Goal: Task Accomplishment & Management: Use online tool/utility

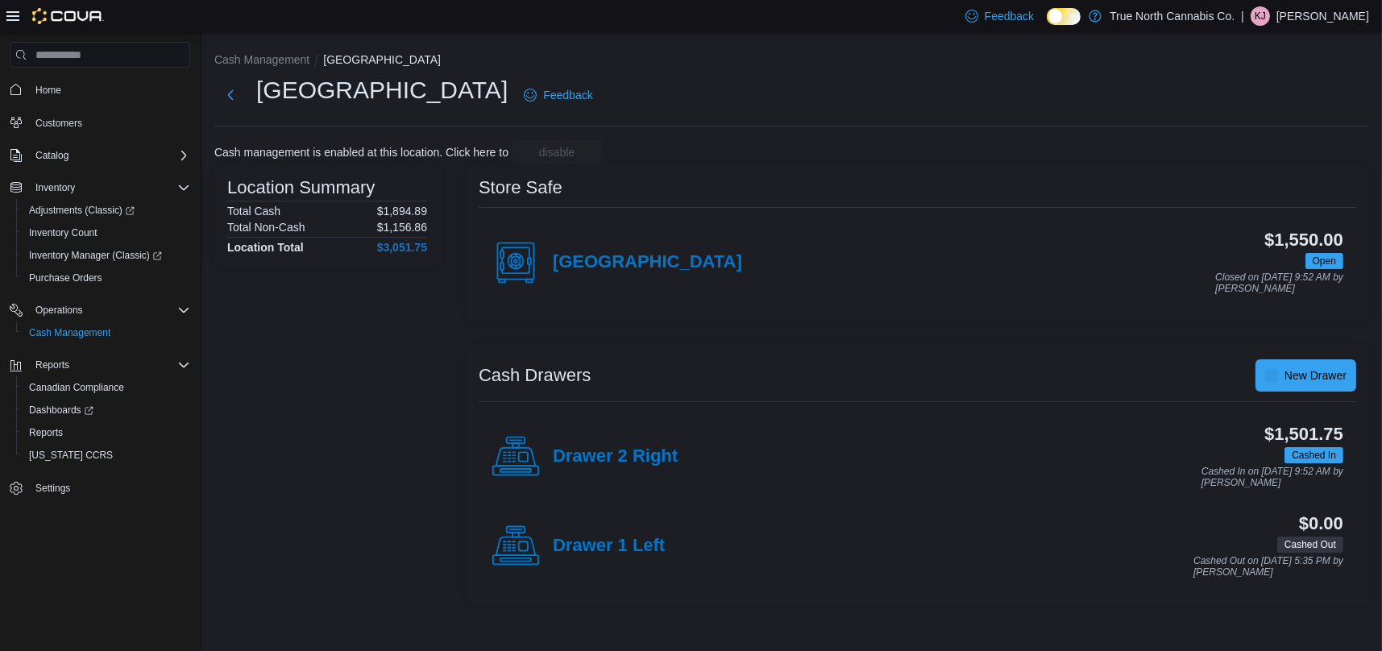
click at [9, 15] on icon at bounding box center [12, 16] width 13 height 13
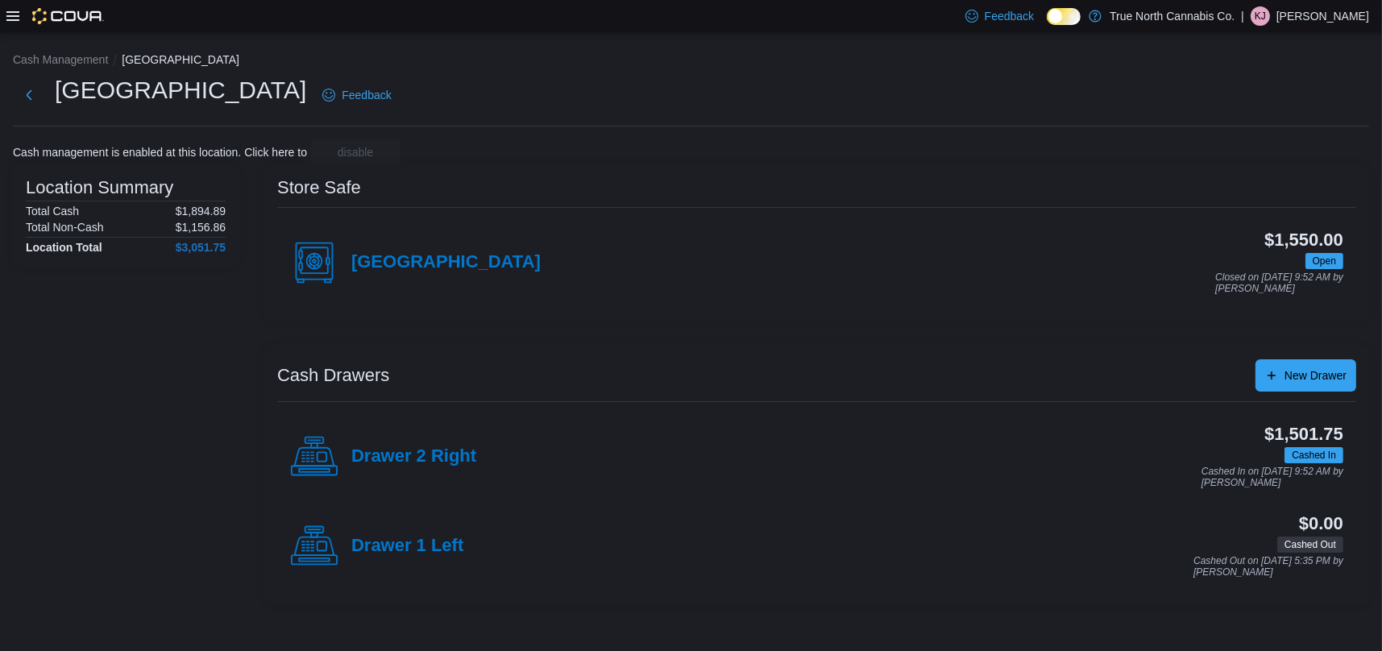
click at [13, 10] on icon at bounding box center [12, 16] width 13 height 13
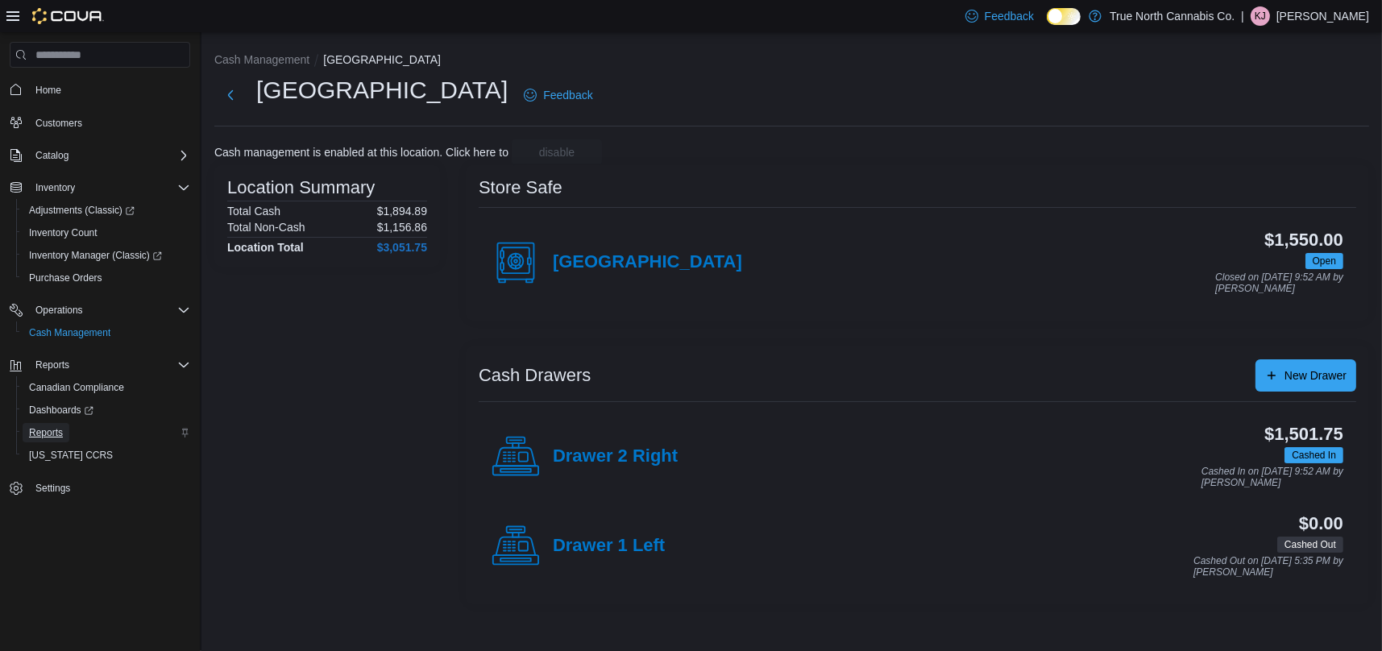
click at [54, 433] on span "Reports" at bounding box center [46, 432] width 34 height 13
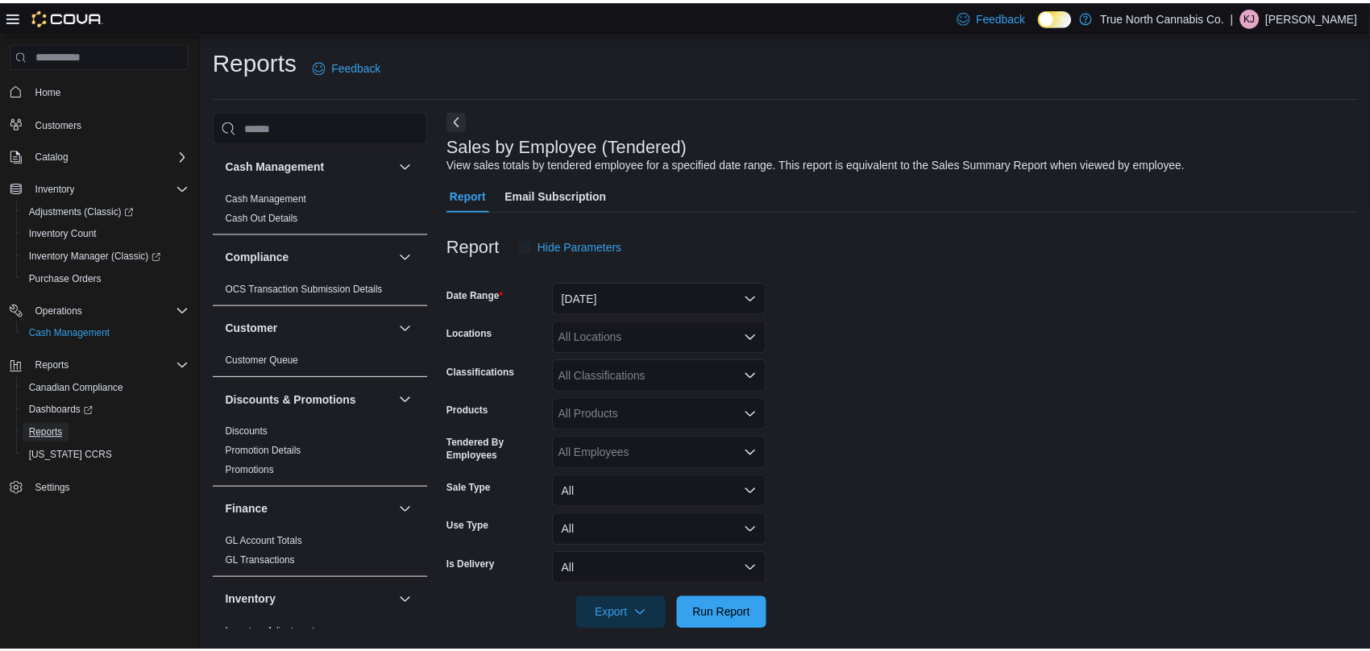
scroll to position [11, 0]
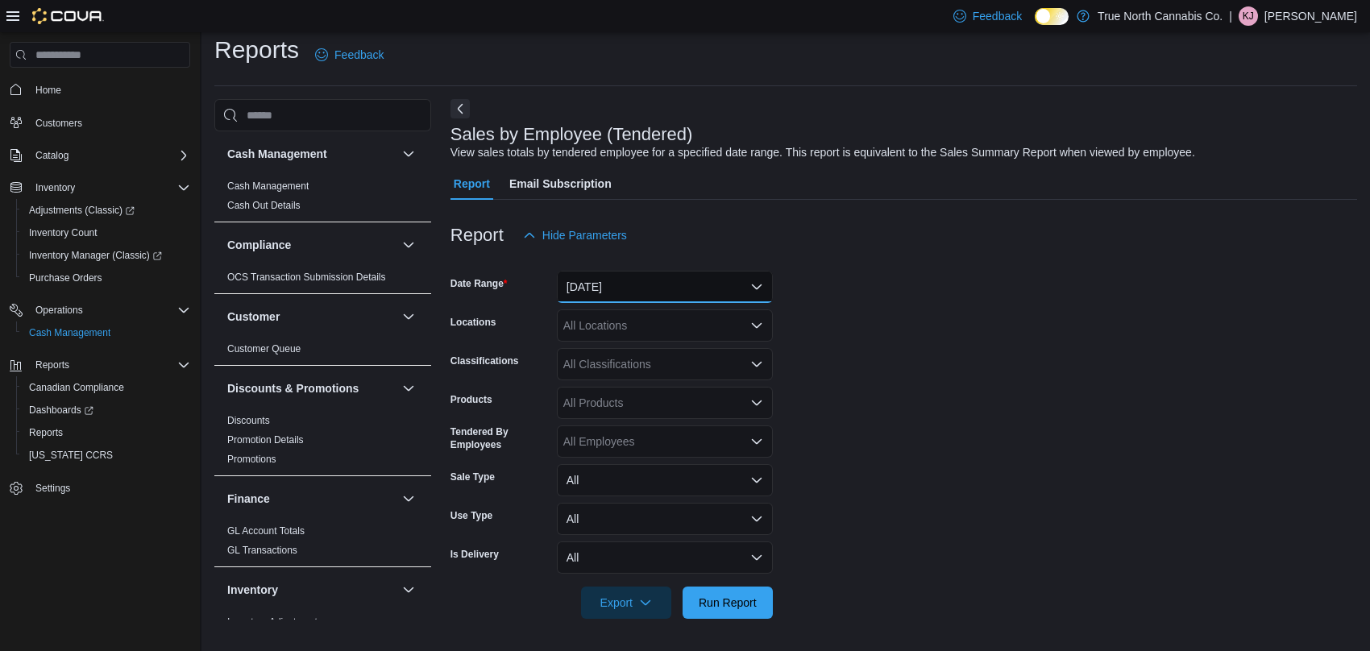
click at [639, 288] on button "[DATE]" at bounding box center [665, 287] width 216 height 32
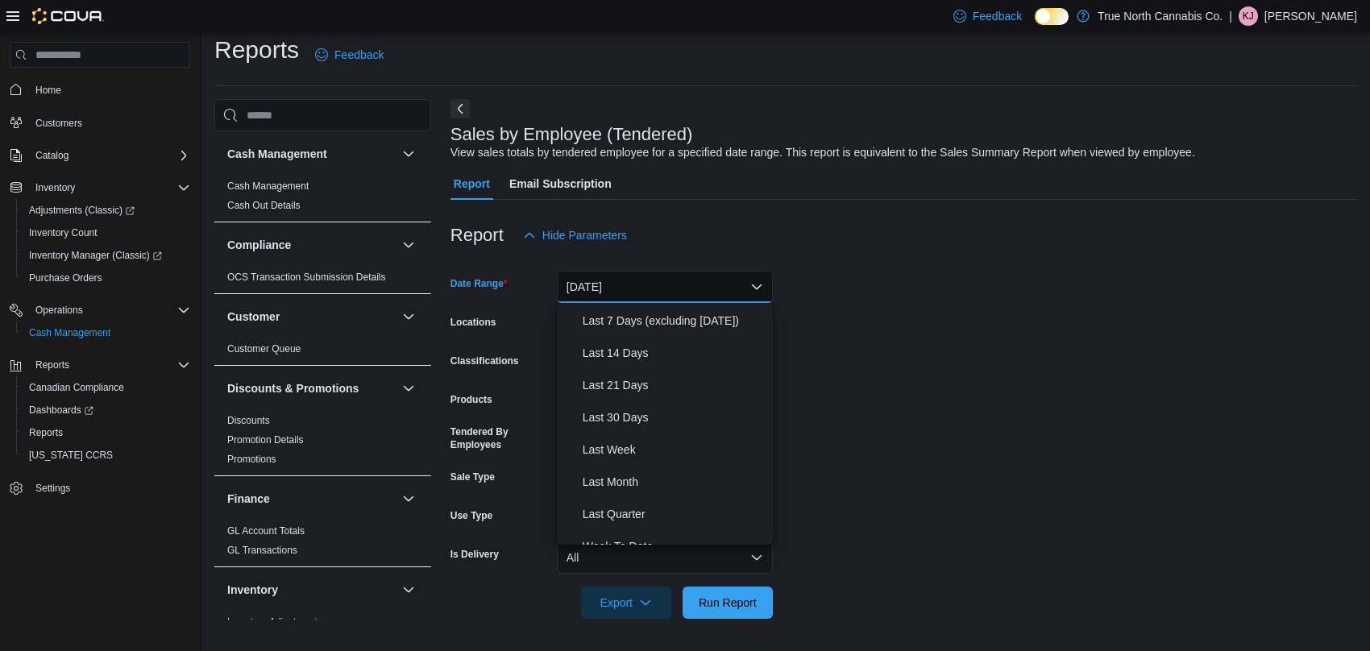
scroll to position [242, 0]
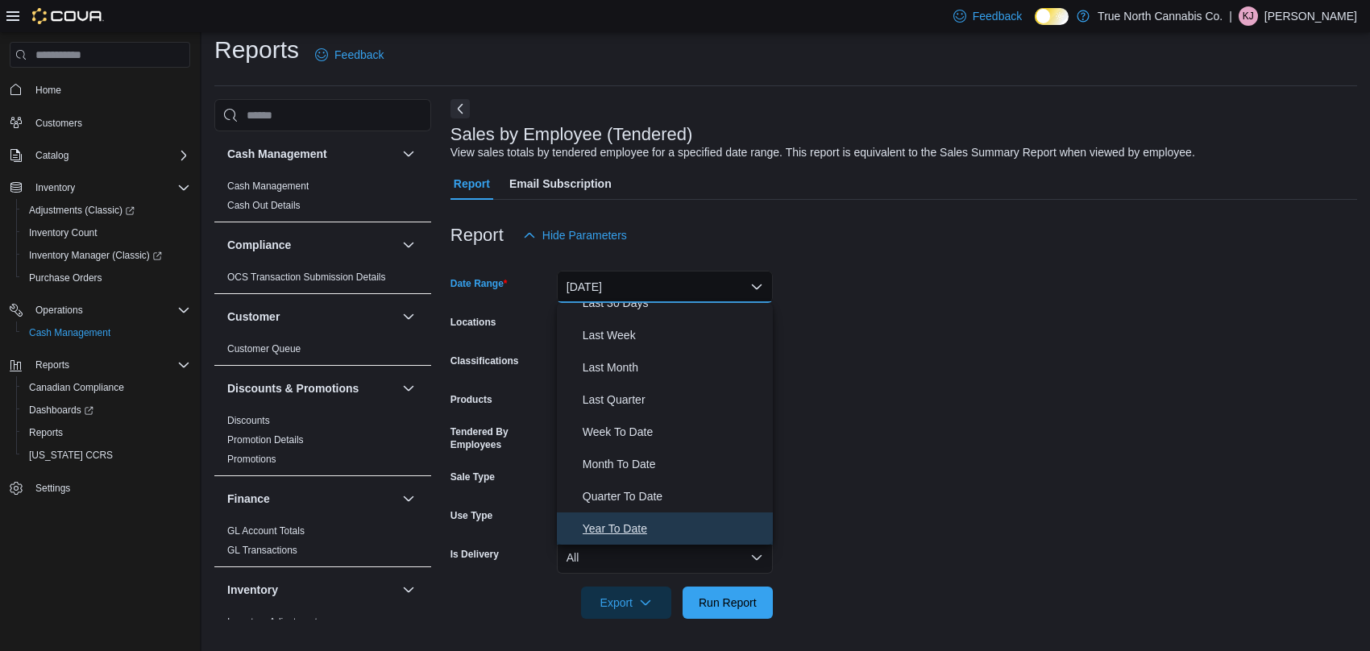
click at [630, 530] on span "Year To Date" at bounding box center [675, 528] width 184 height 19
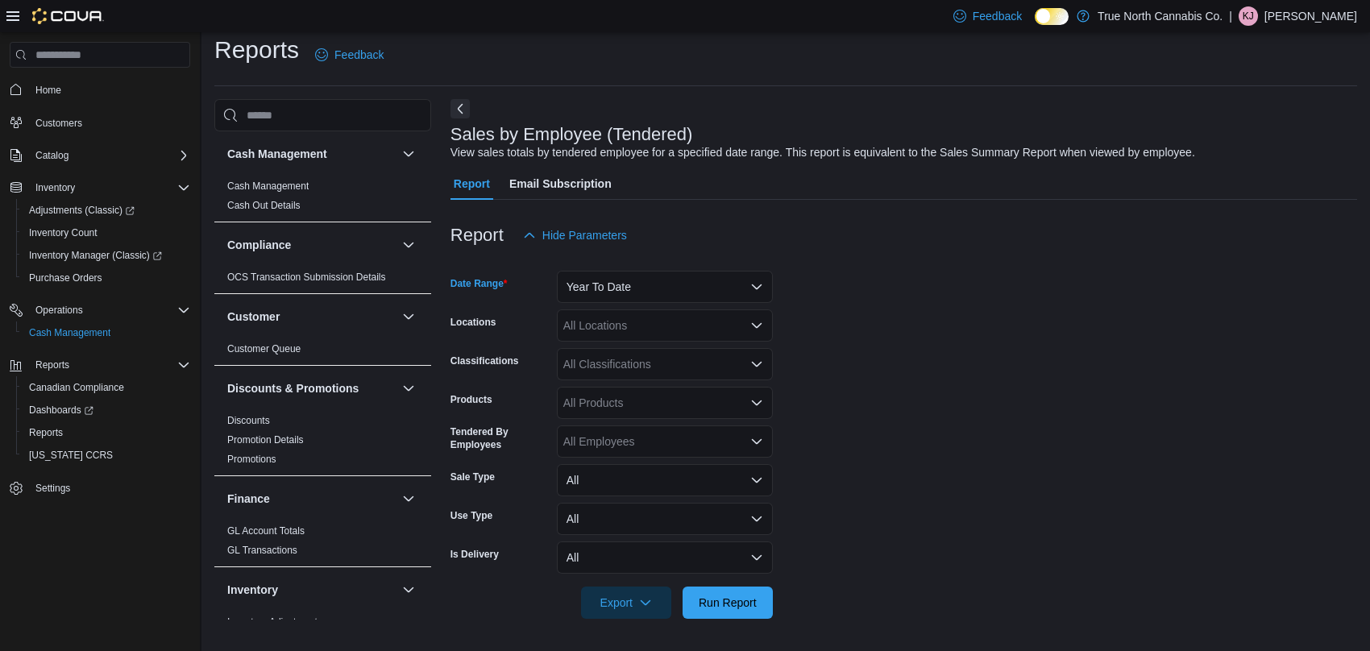
click at [661, 326] on div "All Locations" at bounding box center [665, 325] width 216 height 32
type input "****"
click at [660, 347] on div "[GEOGRAPHIC_DATA]" at bounding box center [665, 353] width 197 height 16
drag, startPoint x: 740, startPoint y: 600, endPoint x: 780, endPoint y: 551, distance: 62.9
click at [741, 600] on span "Run Report" at bounding box center [728, 603] width 58 height 16
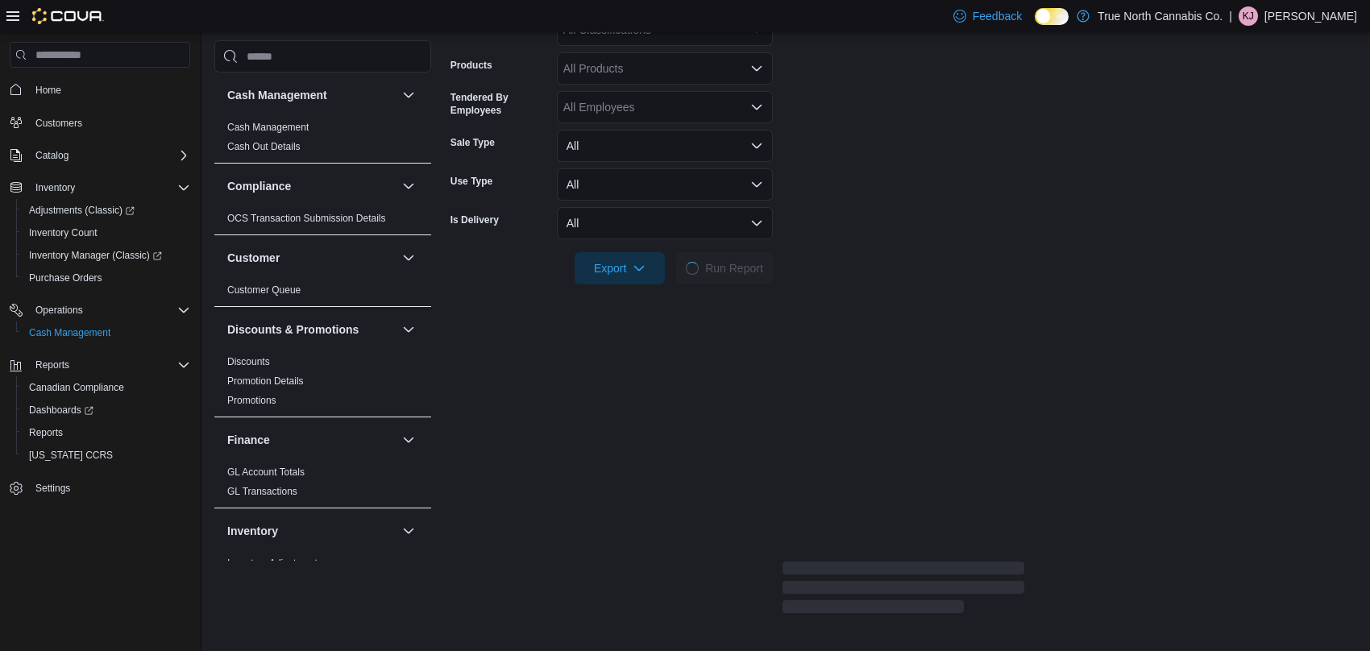
scroll to position [495, 0]
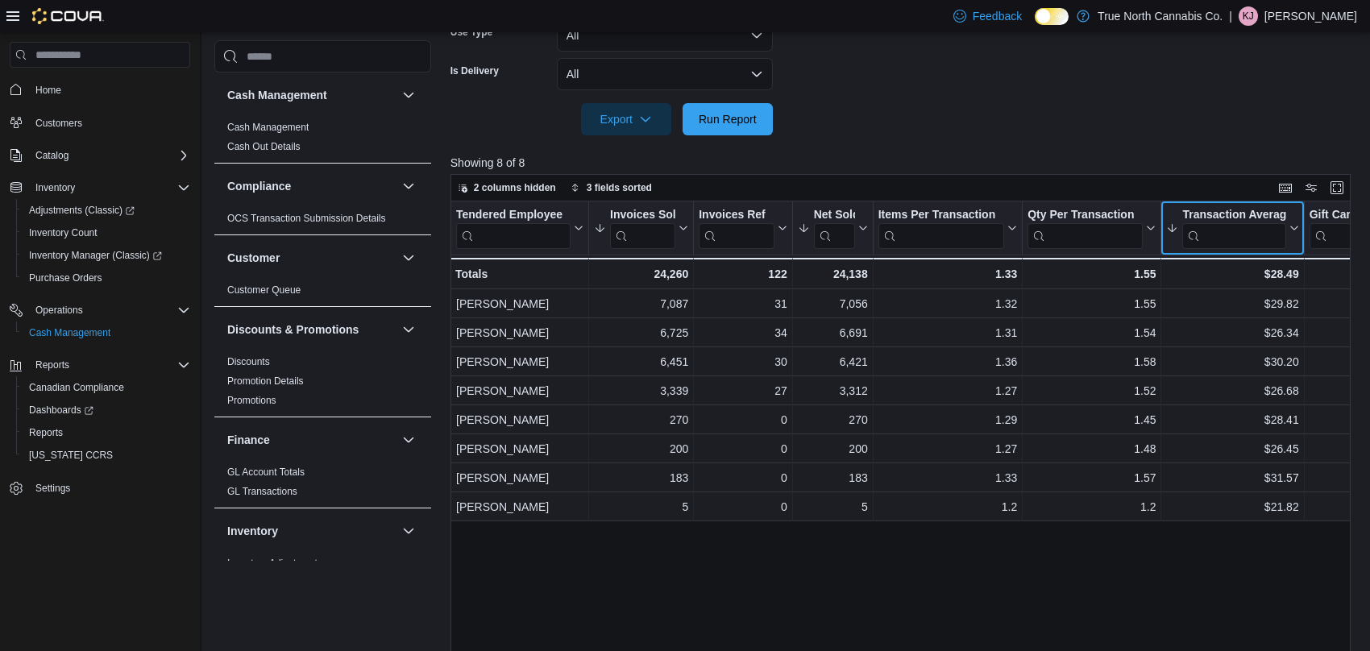
click at [1289, 229] on icon at bounding box center [1291, 228] width 13 height 10
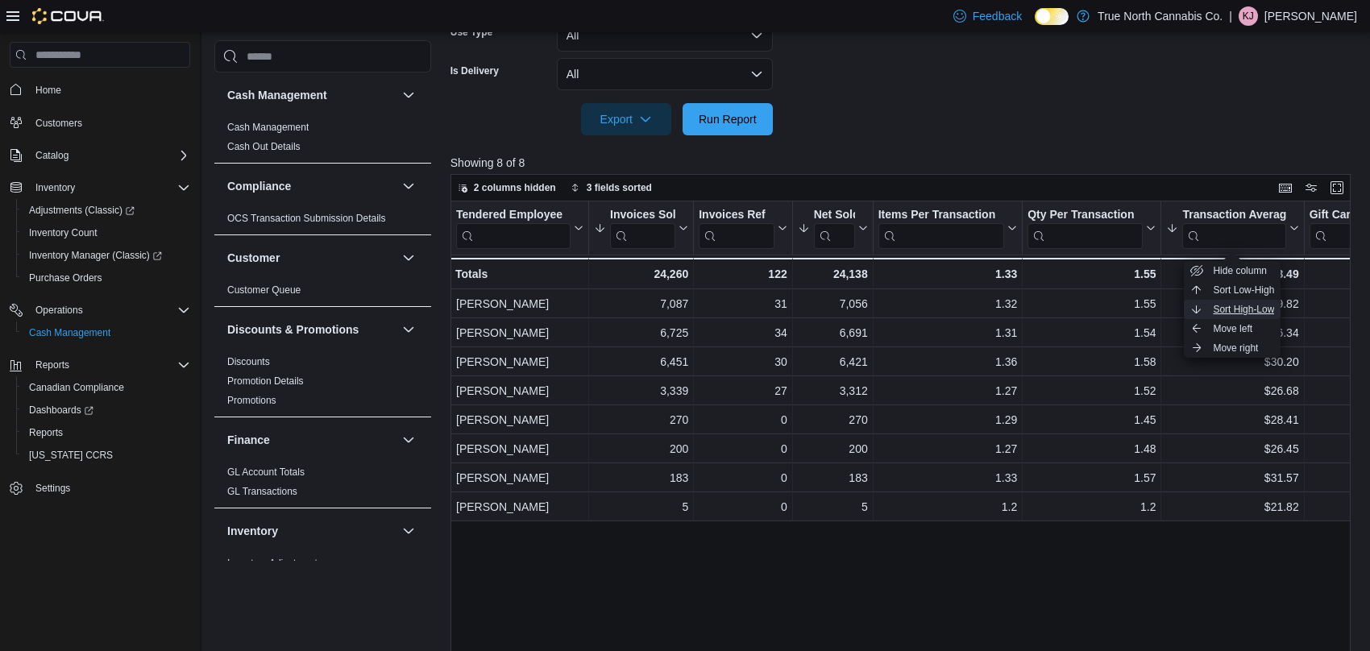
click at [1260, 313] on span "Sort High-Low" at bounding box center [1243, 309] width 61 height 13
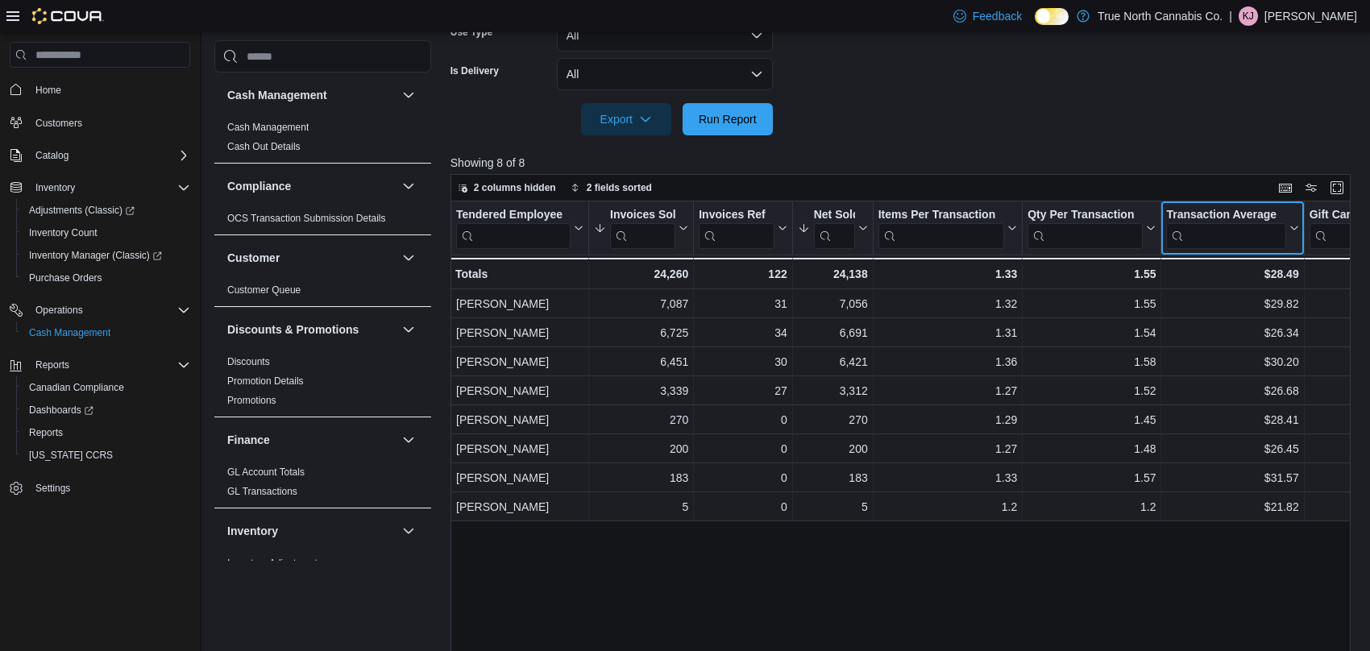
click at [1292, 227] on icon at bounding box center [1293, 228] width 7 height 4
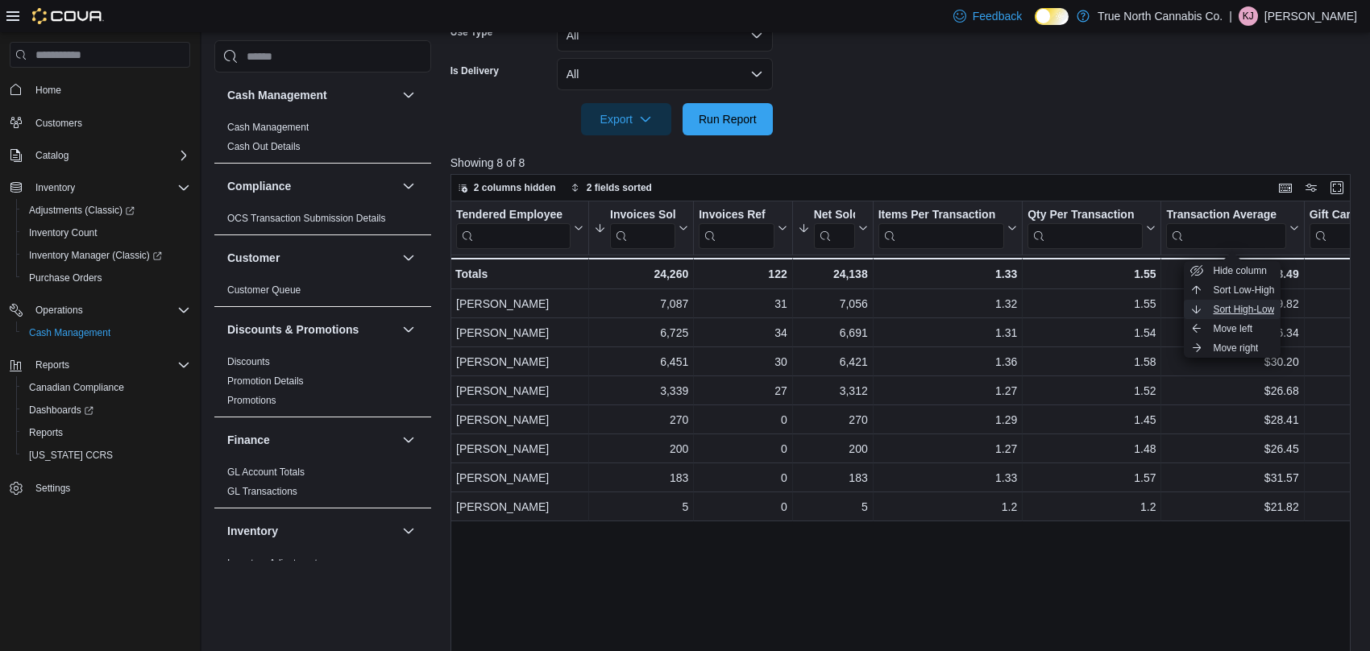
click at [1250, 309] on span "Sort High-Low" at bounding box center [1243, 309] width 61 height 13
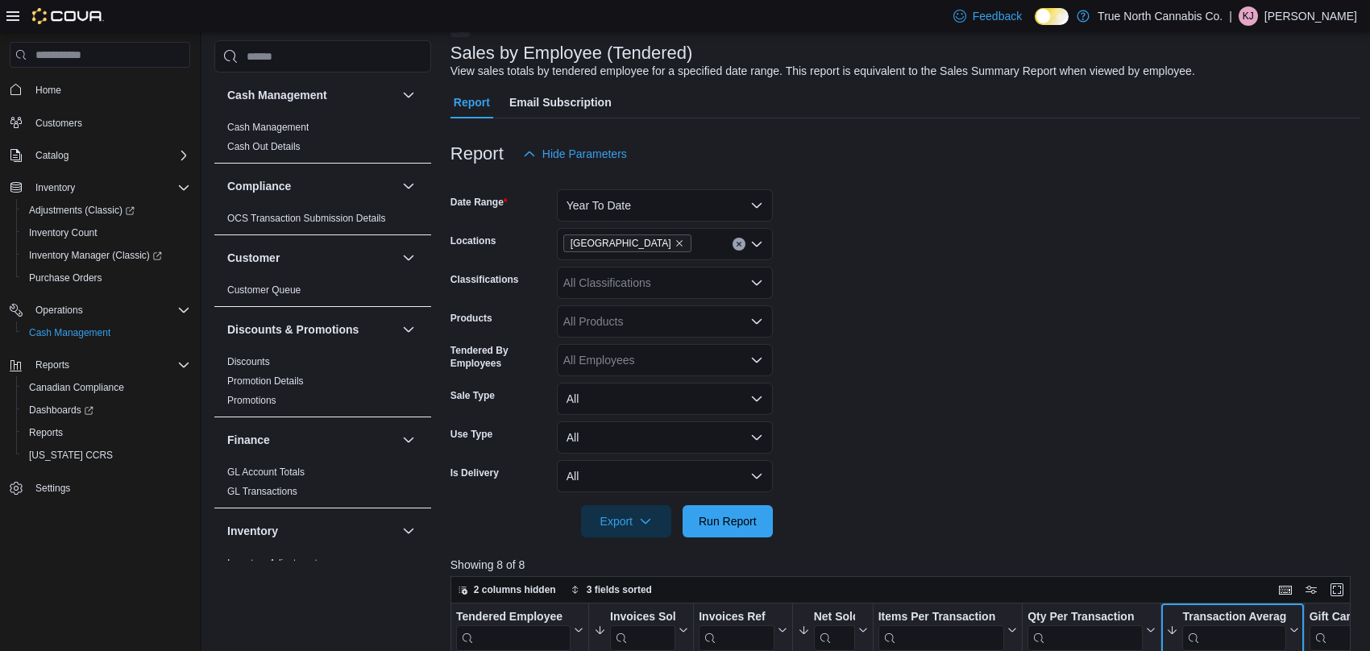
scroll to position [92, 0]
click at [686, 210] on button "Year To Date" at bounding box center [665, 206] width 216 height 32
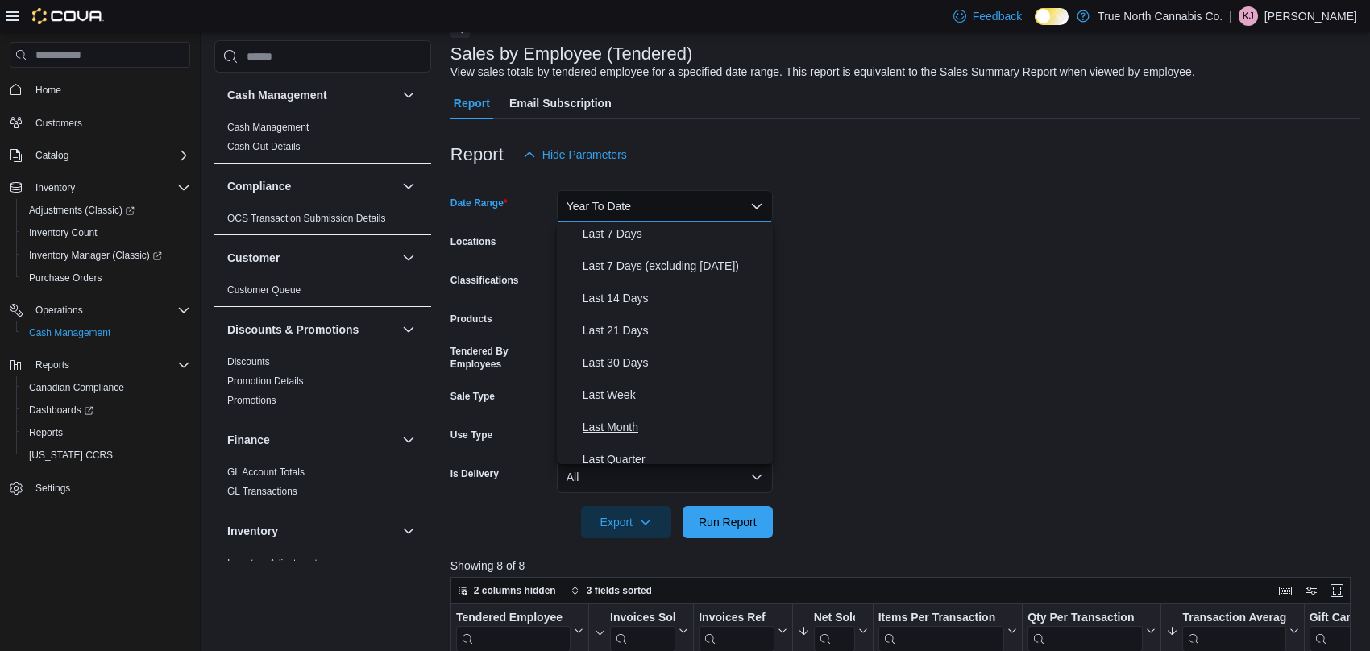
scroll to position [0, 0]
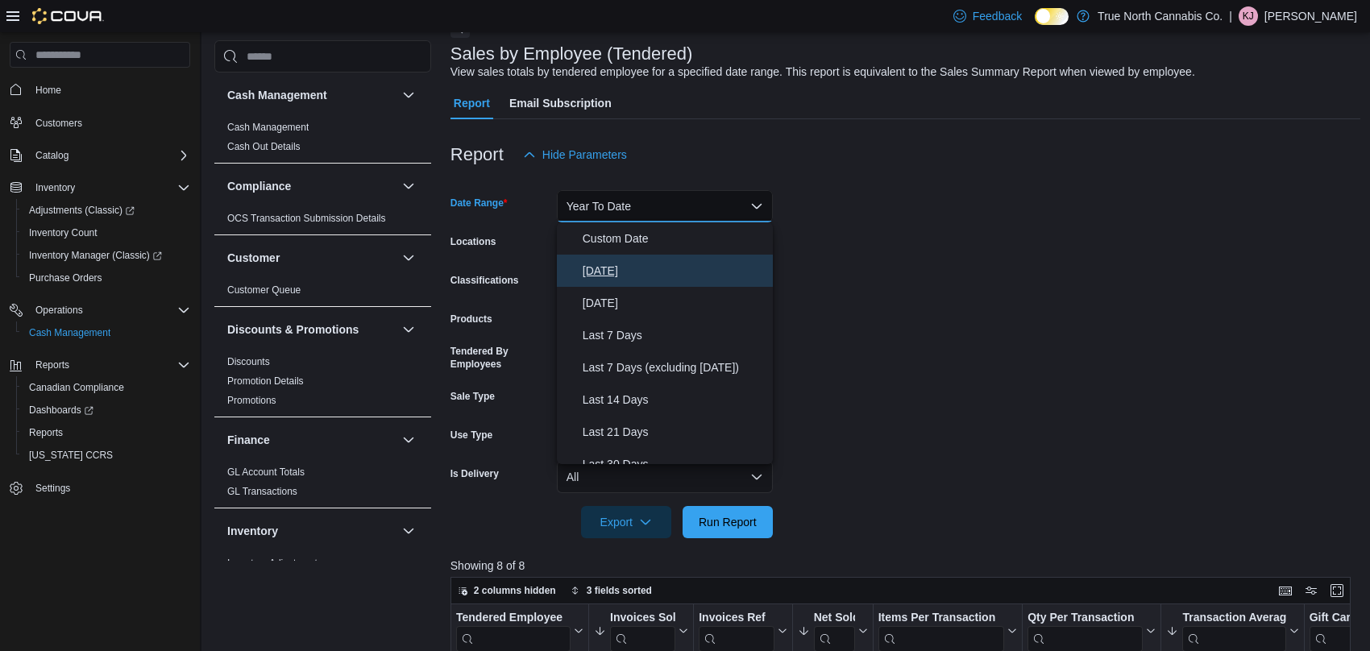
click at [649, 269] on span "[DATE]" at bounding box center [675, 270] width 184 height 19
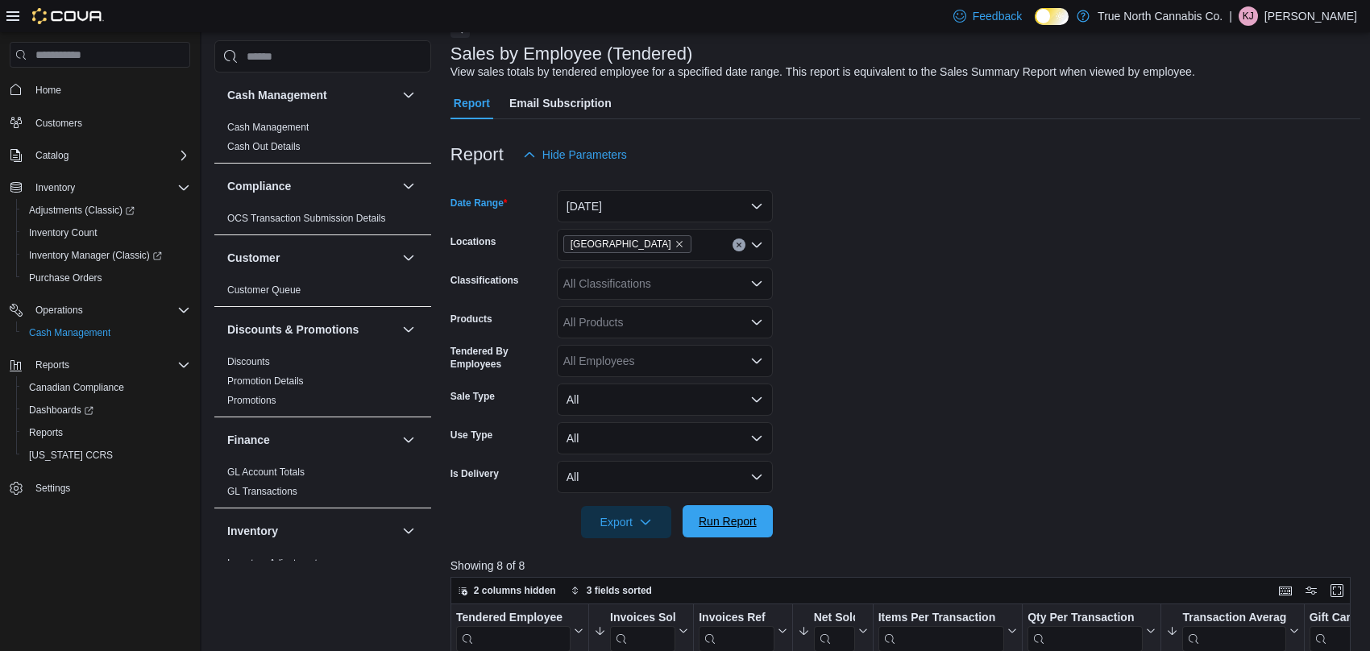
click at [722, 507] on span "Run Report" at bounding box center [727, 521] width 71 height 32
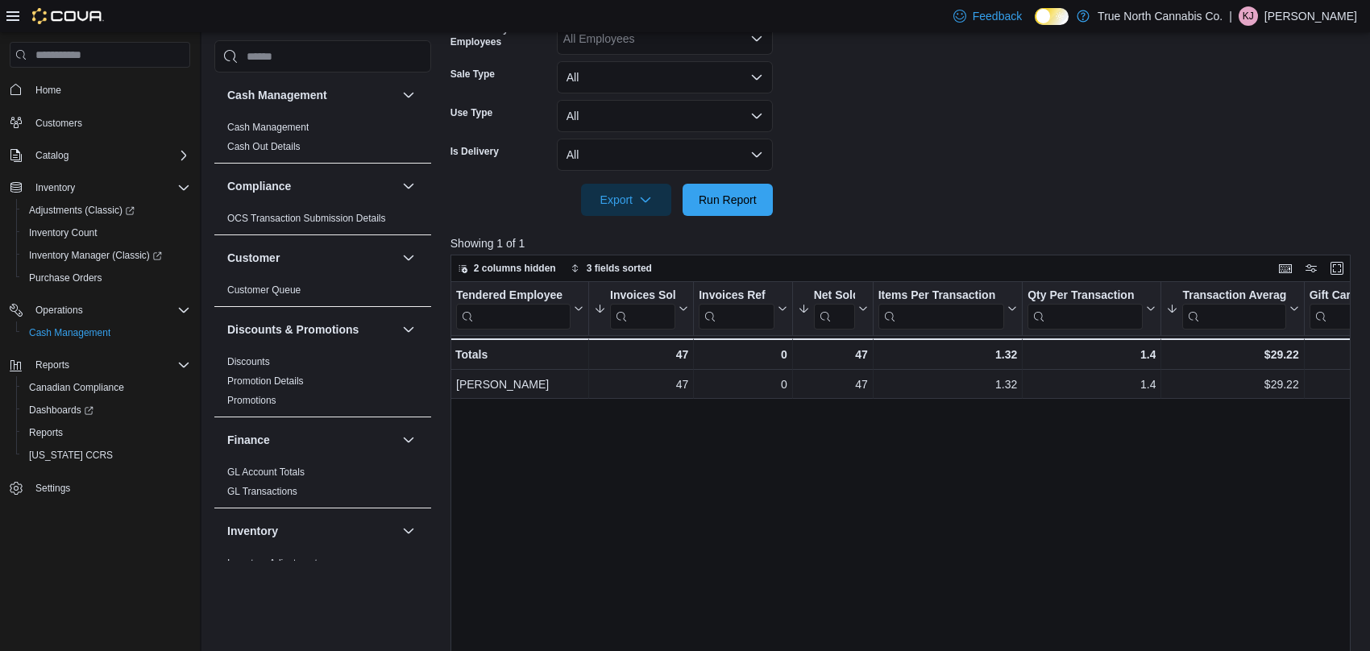
scroll to position [11, 0]
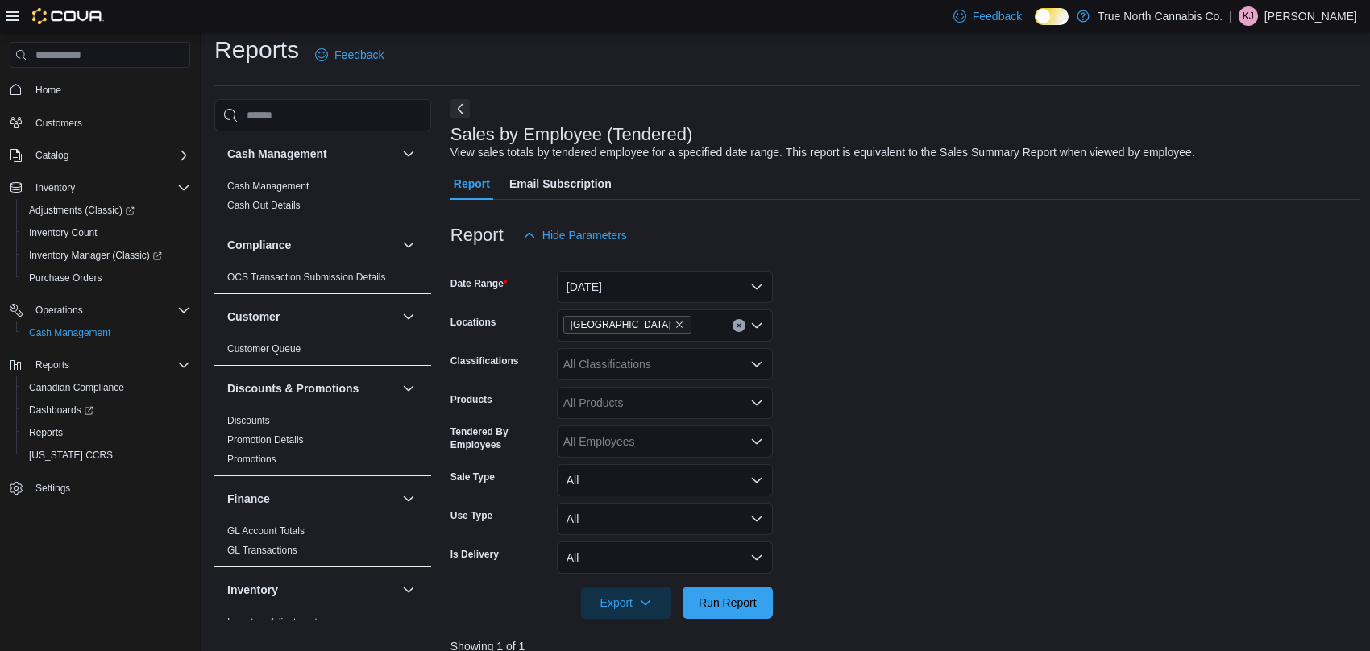
click at [1310, 19] on p "[PERSON_NAME]" at bounding box center [1310, 15] width 93 height 19
click at [1288, 150] on button "Sign Out" at bounding box center [1276, 156] width 148 height 26
